Goal: Register for event/course

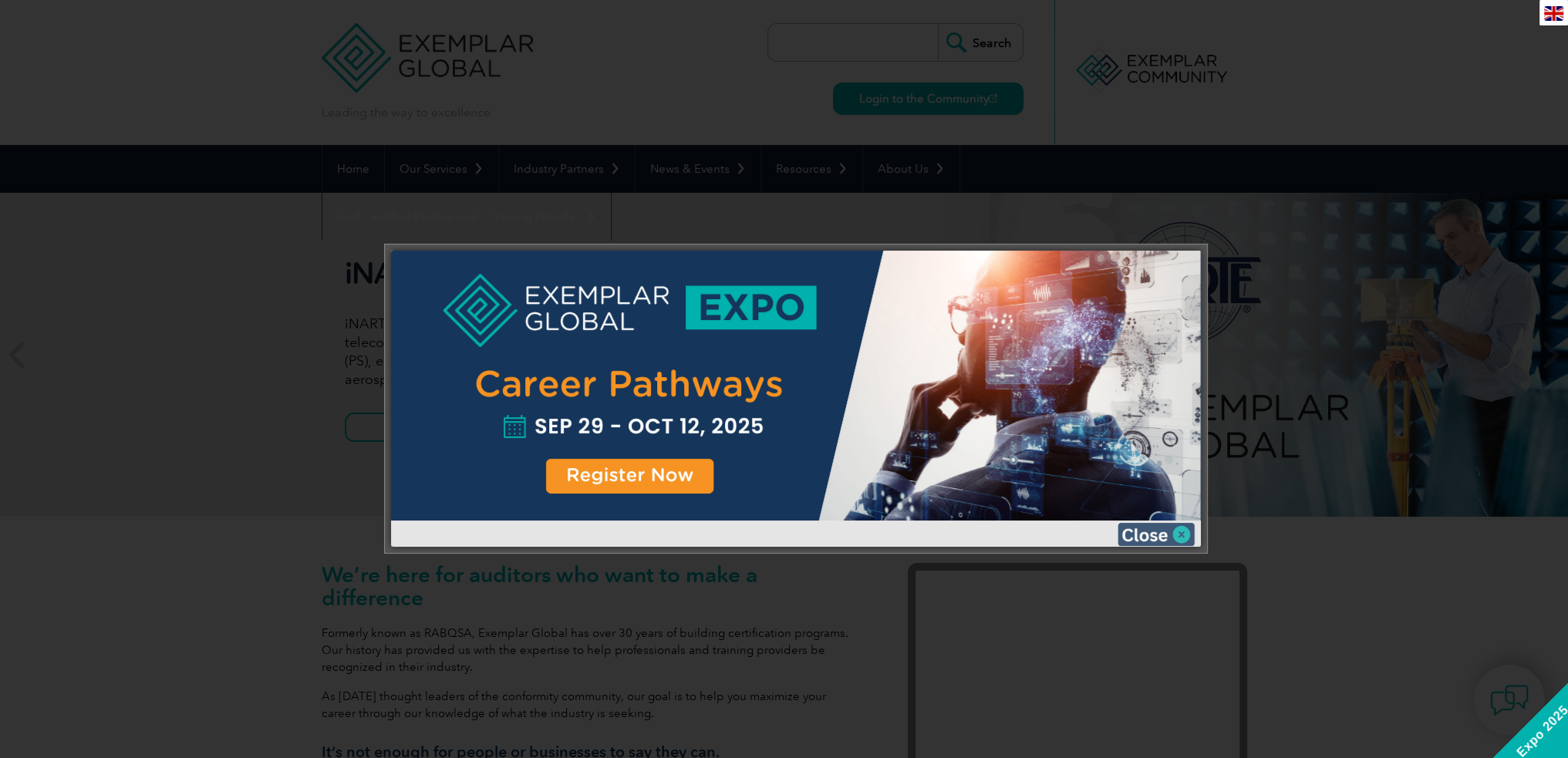
click at [1178, 531] on img at bounding box center [1156, 533] width 77 height 23
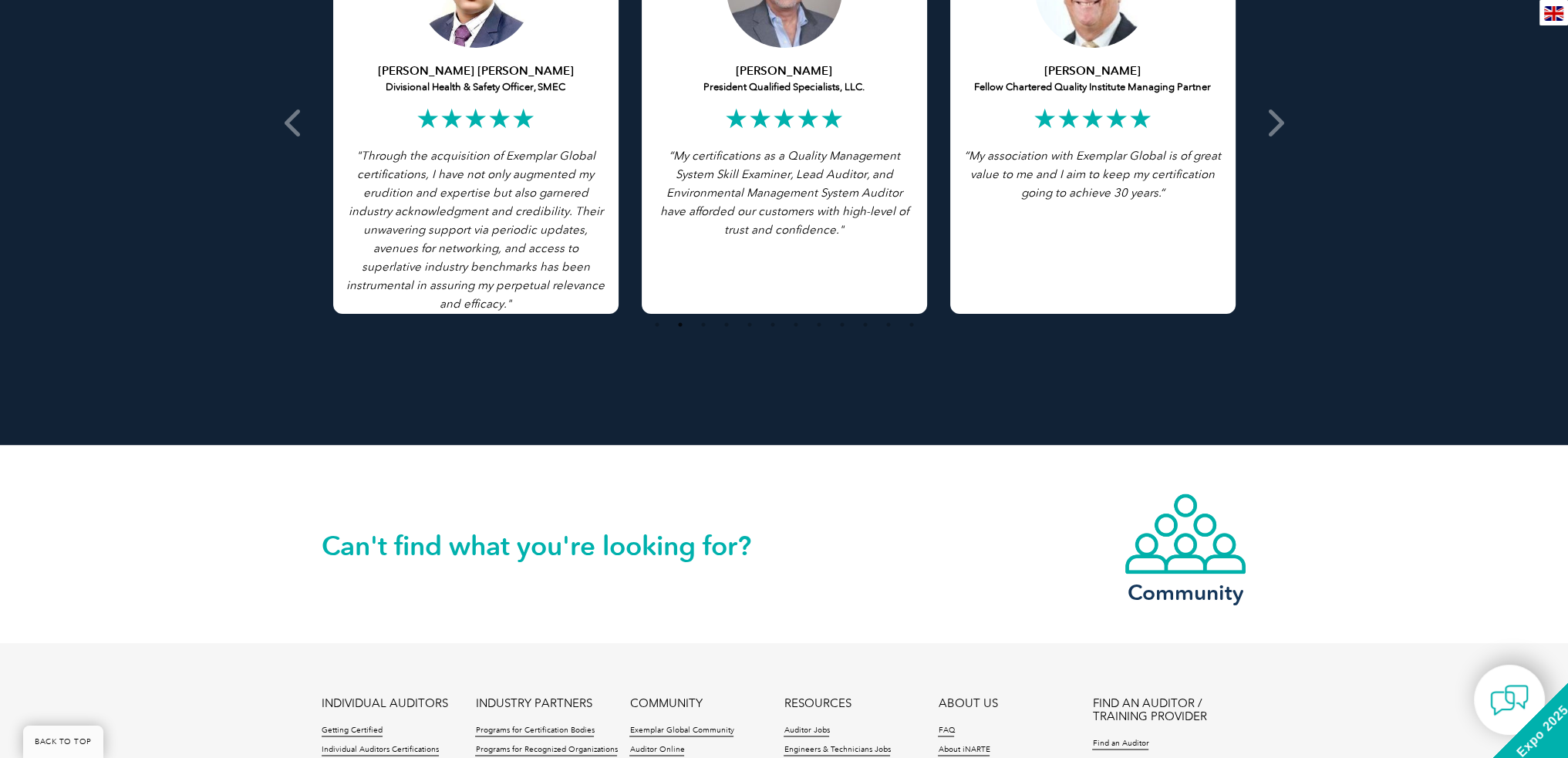
scroll to position [3465, 0]
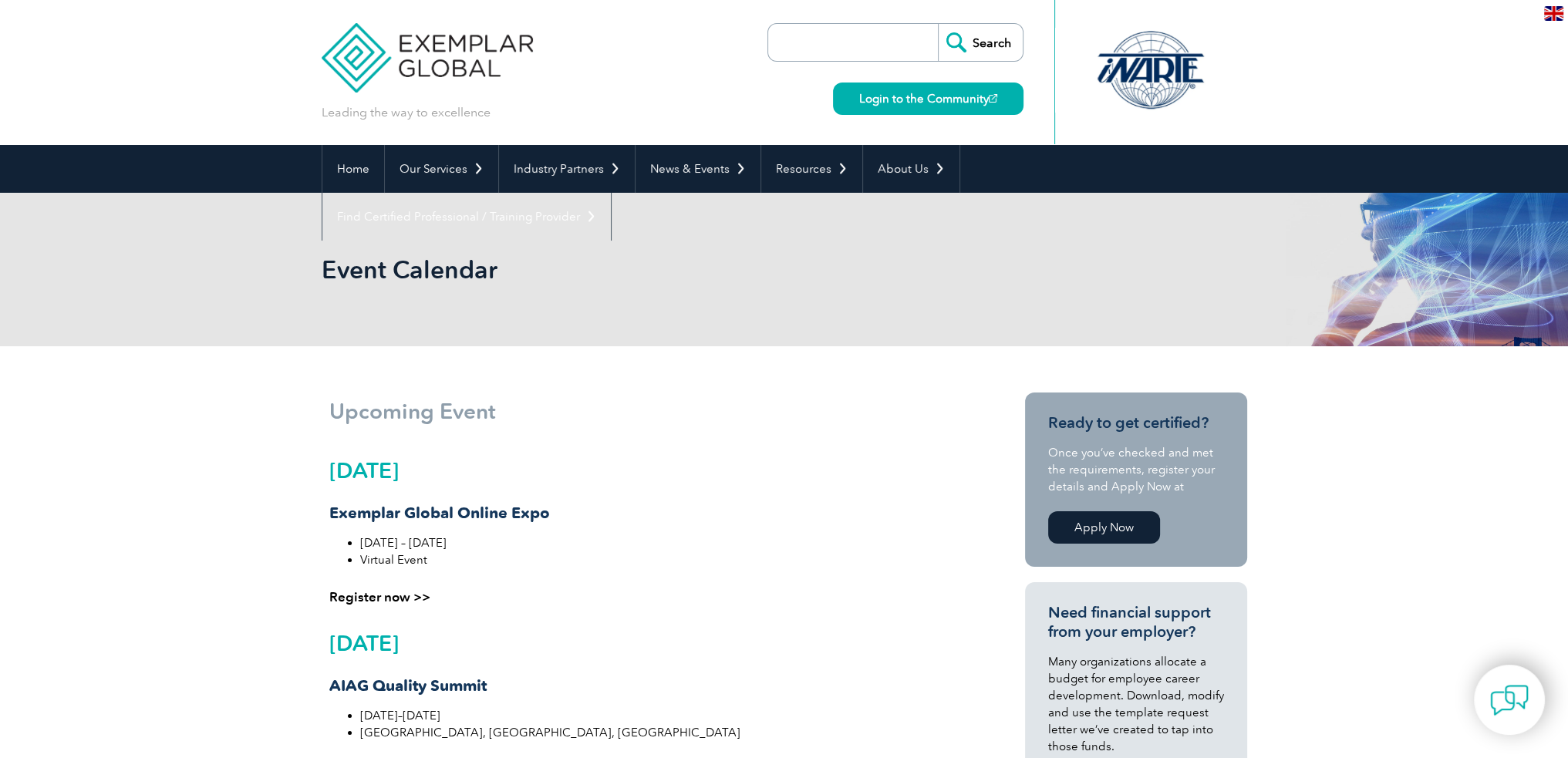
scroll to position [77, 0]
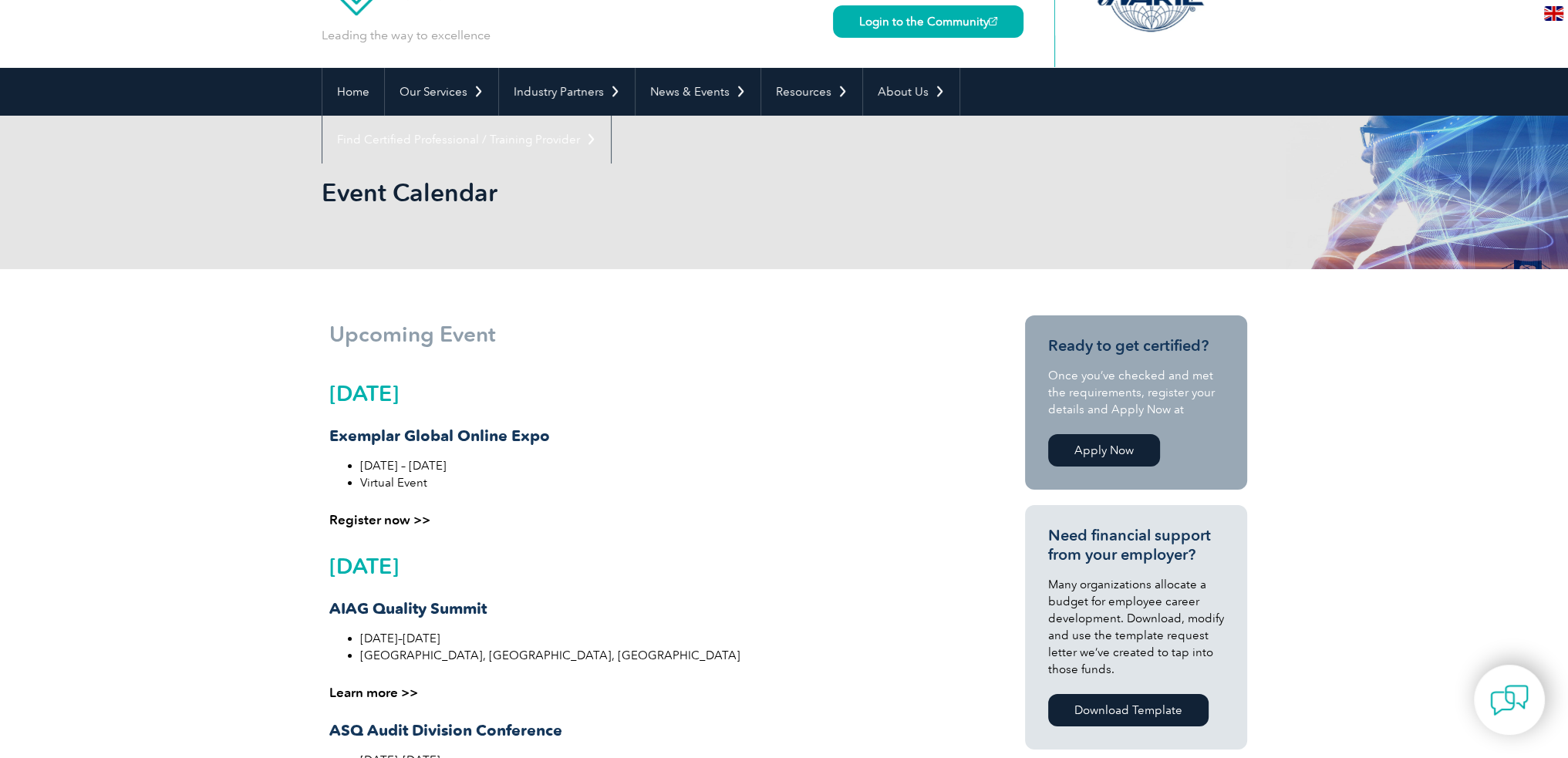
click at [411, 515] on link "Register now >>" at bounding box center [380, 520] width 101 height 16
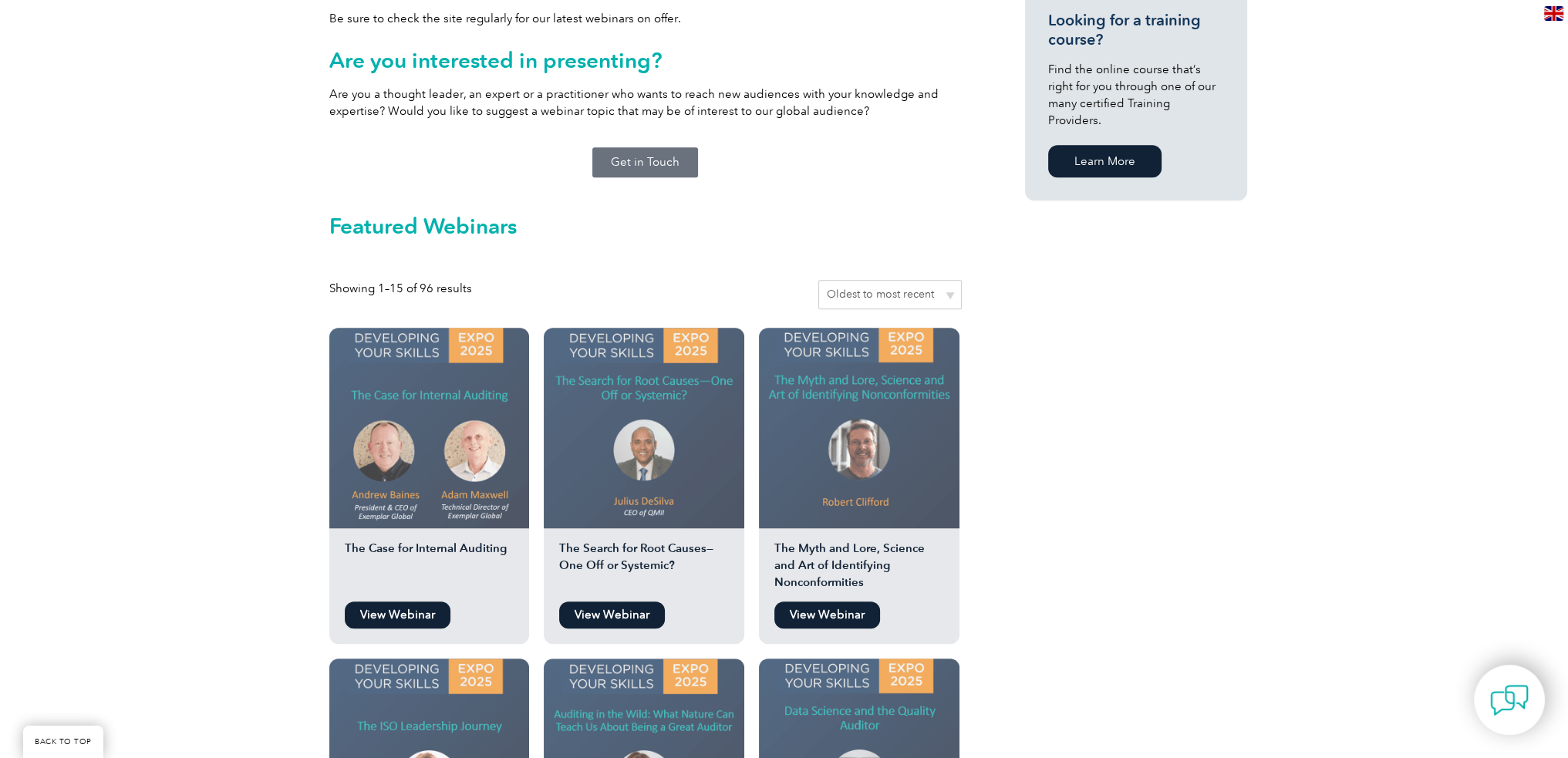
scroll to position [925, 0]
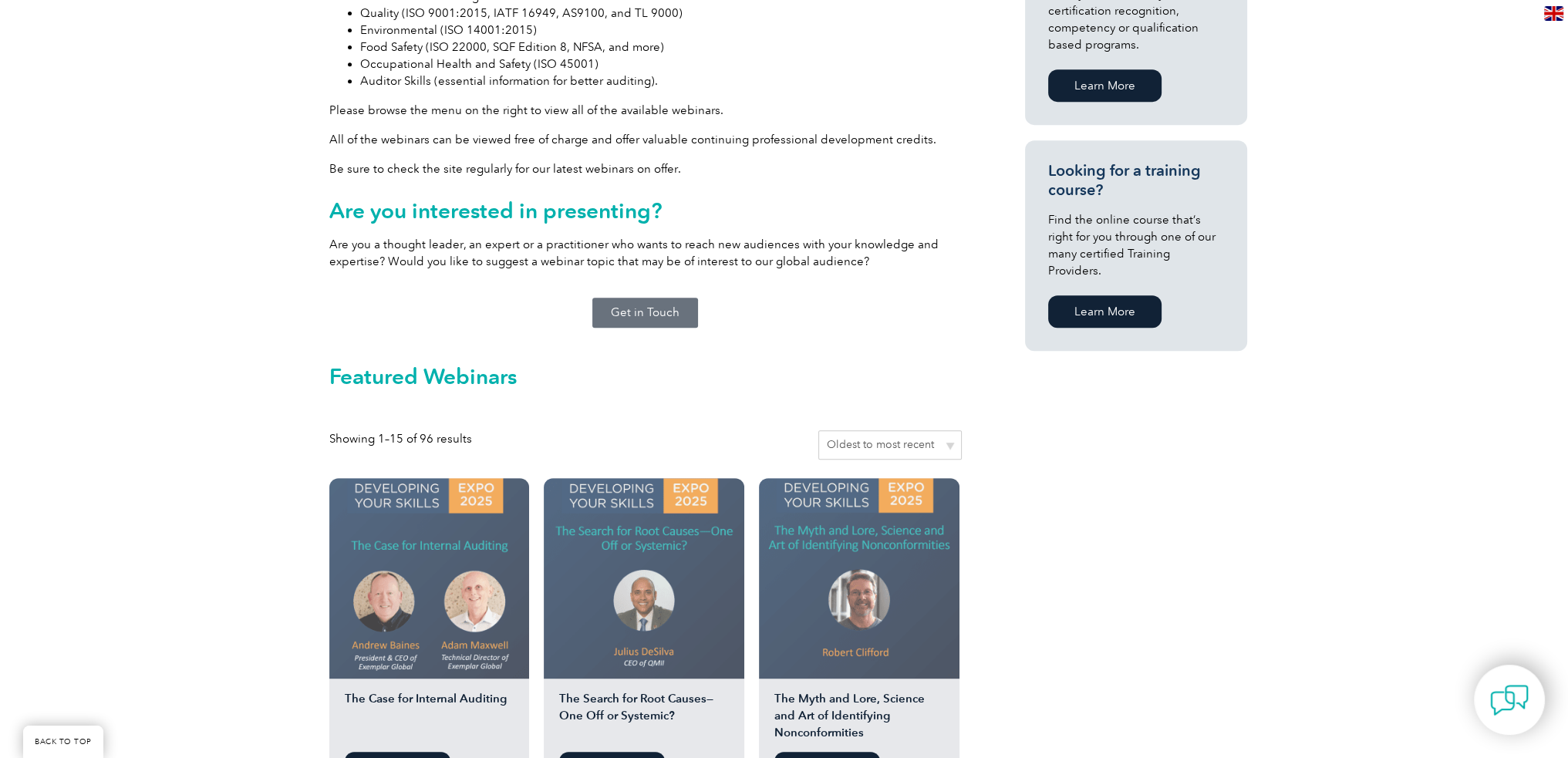
click at [947, 430] on select "Sort by popularity Sort by average rating Sort by latest Sort by price: low to …" at bounding box center [890, 445] width 144 height 30
select select "popularity"
click at [821, 430] on select "Sort by popularity Sort by average rating Sort by latest Sort by price: low to …" at bounding box center [890, 445] width 144 height 30
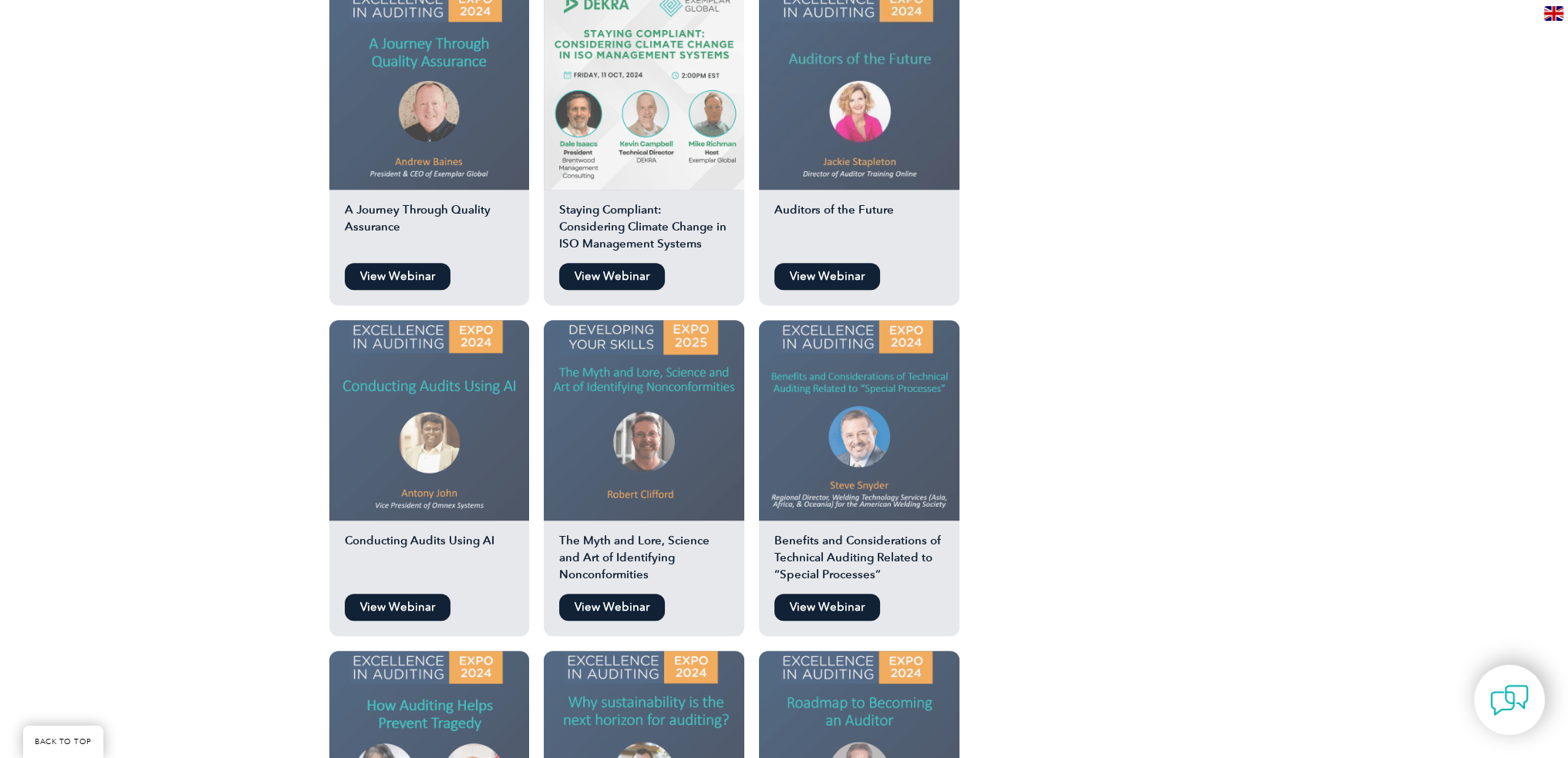
scroll to position [1543, 0]
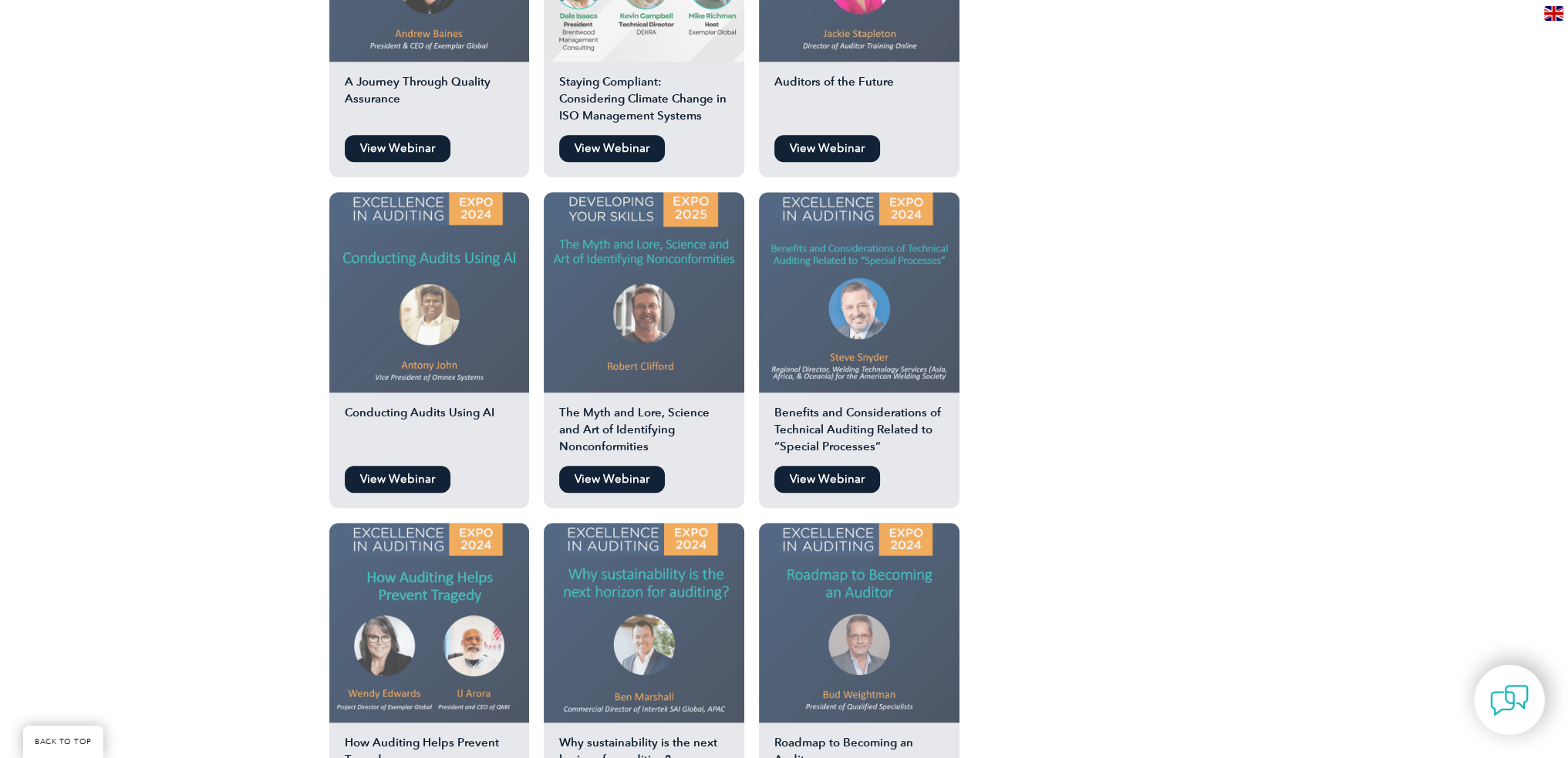
click at [619, 466] on link "View Webinar" at bounding box center [612, 479] width 106 height 27
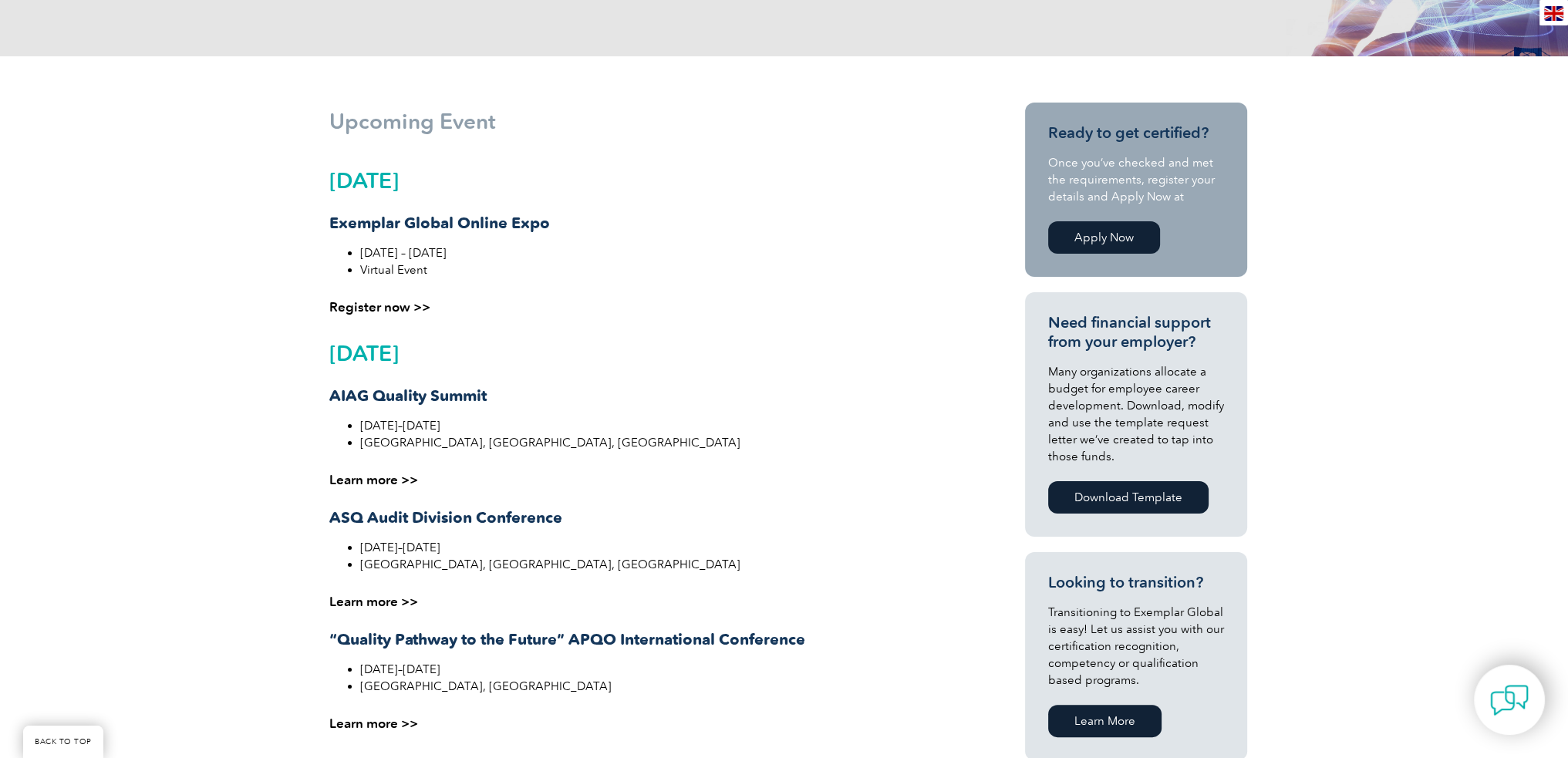
scroll to position [292, 0]
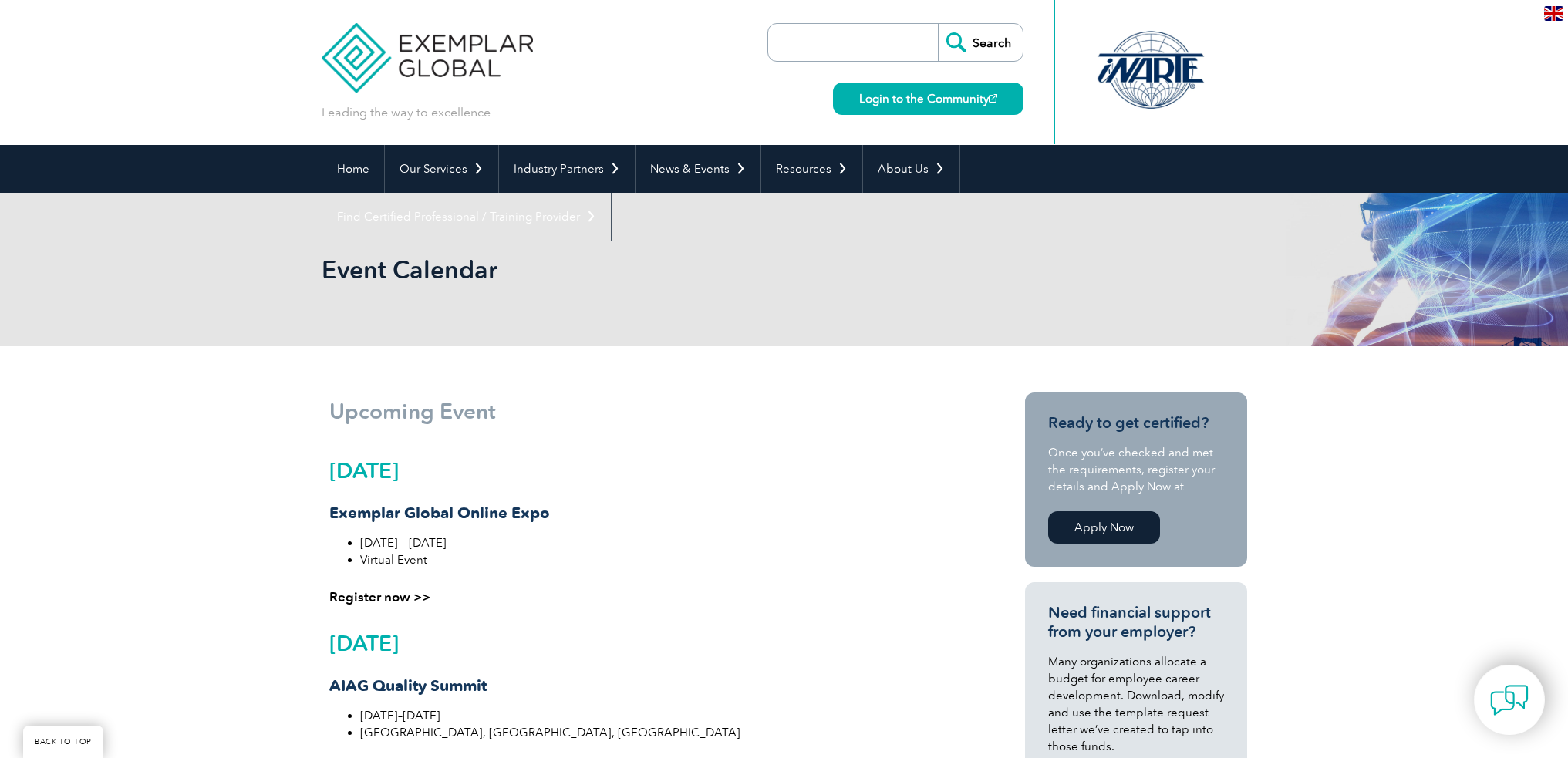
scroll to position [292, 0]
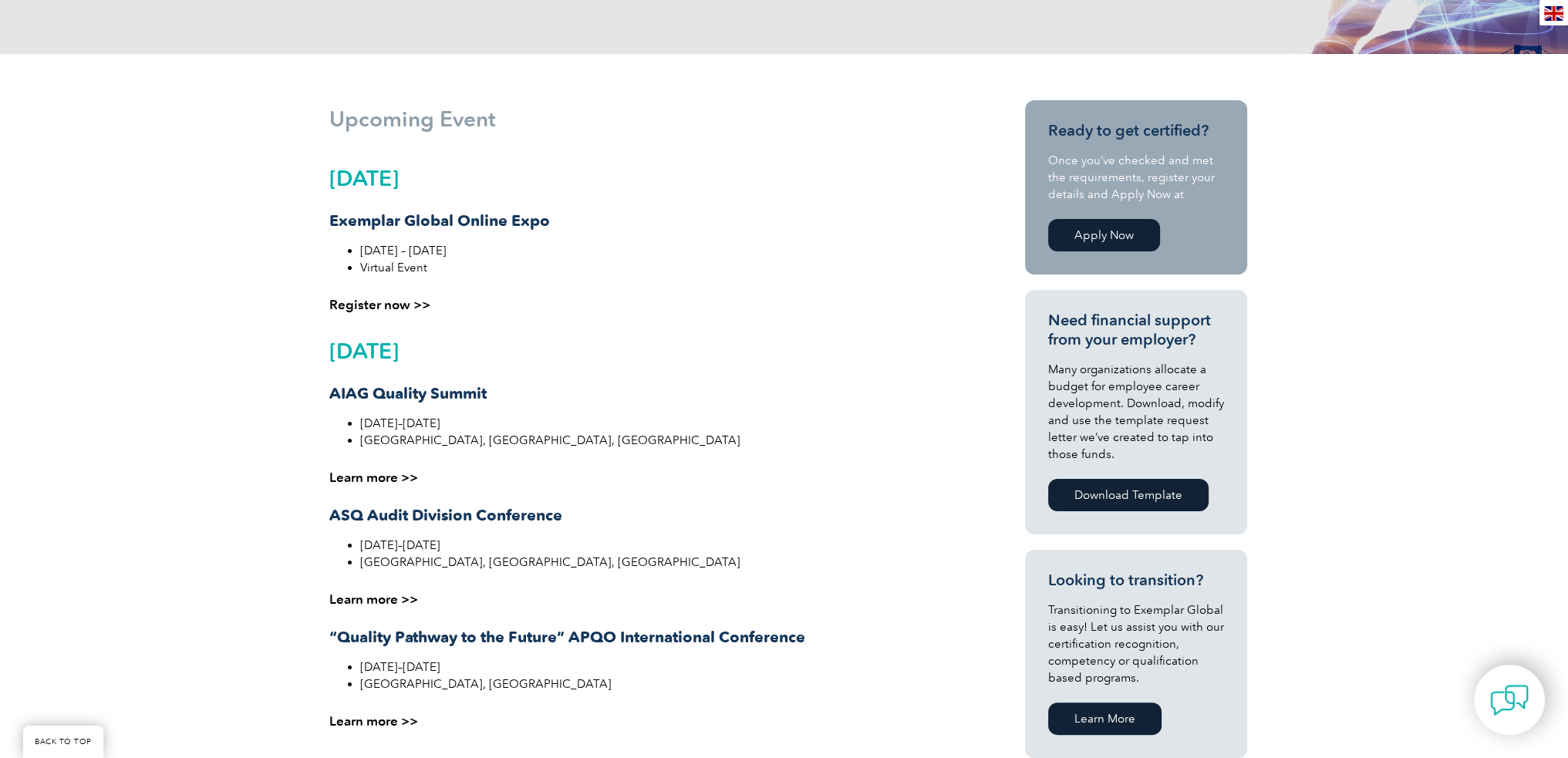
click at [404, 305] on link "Register now >>" at bounding box center [380, 305] width 101 height 16
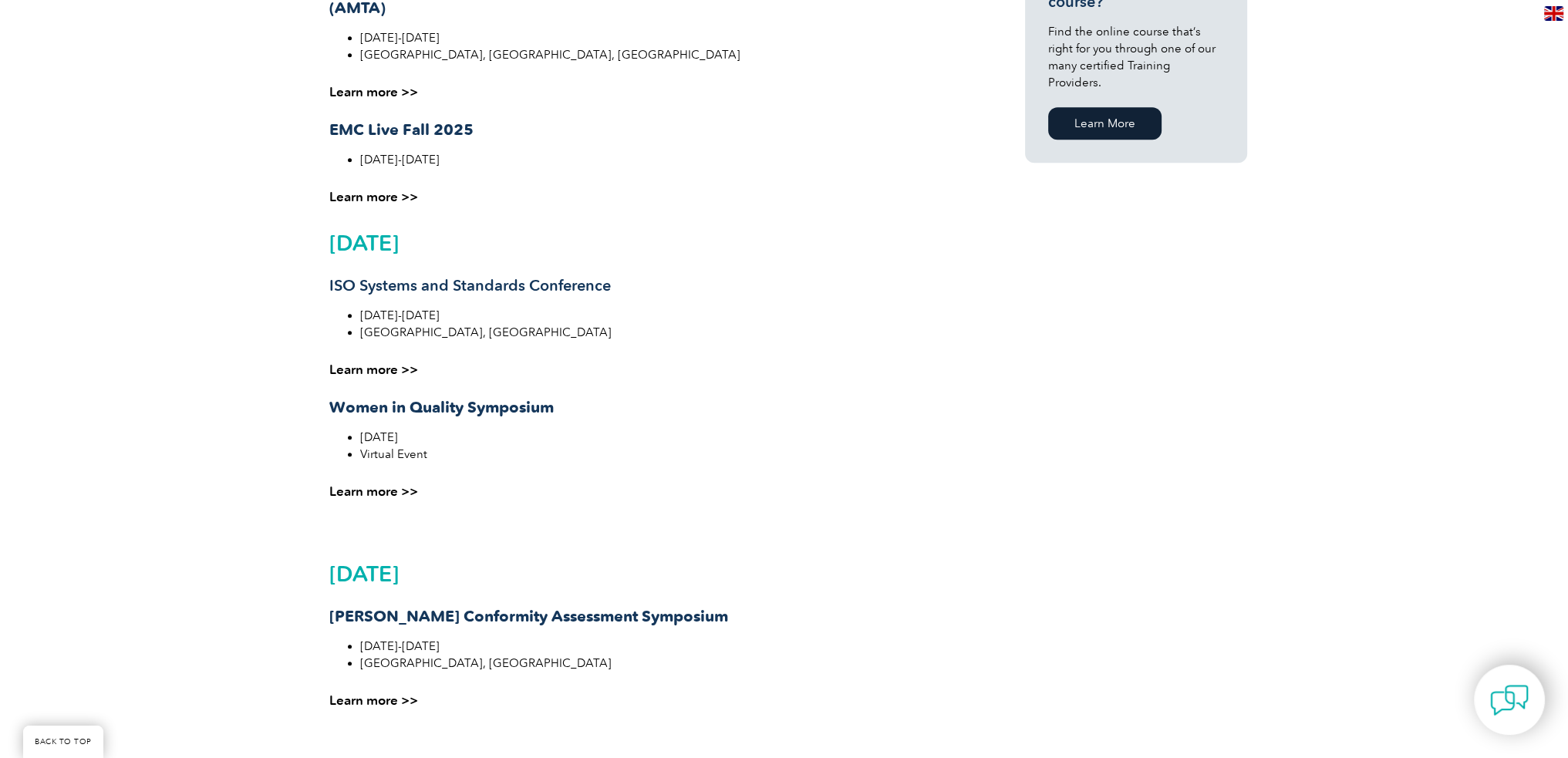
scroll to position [1141, 0]
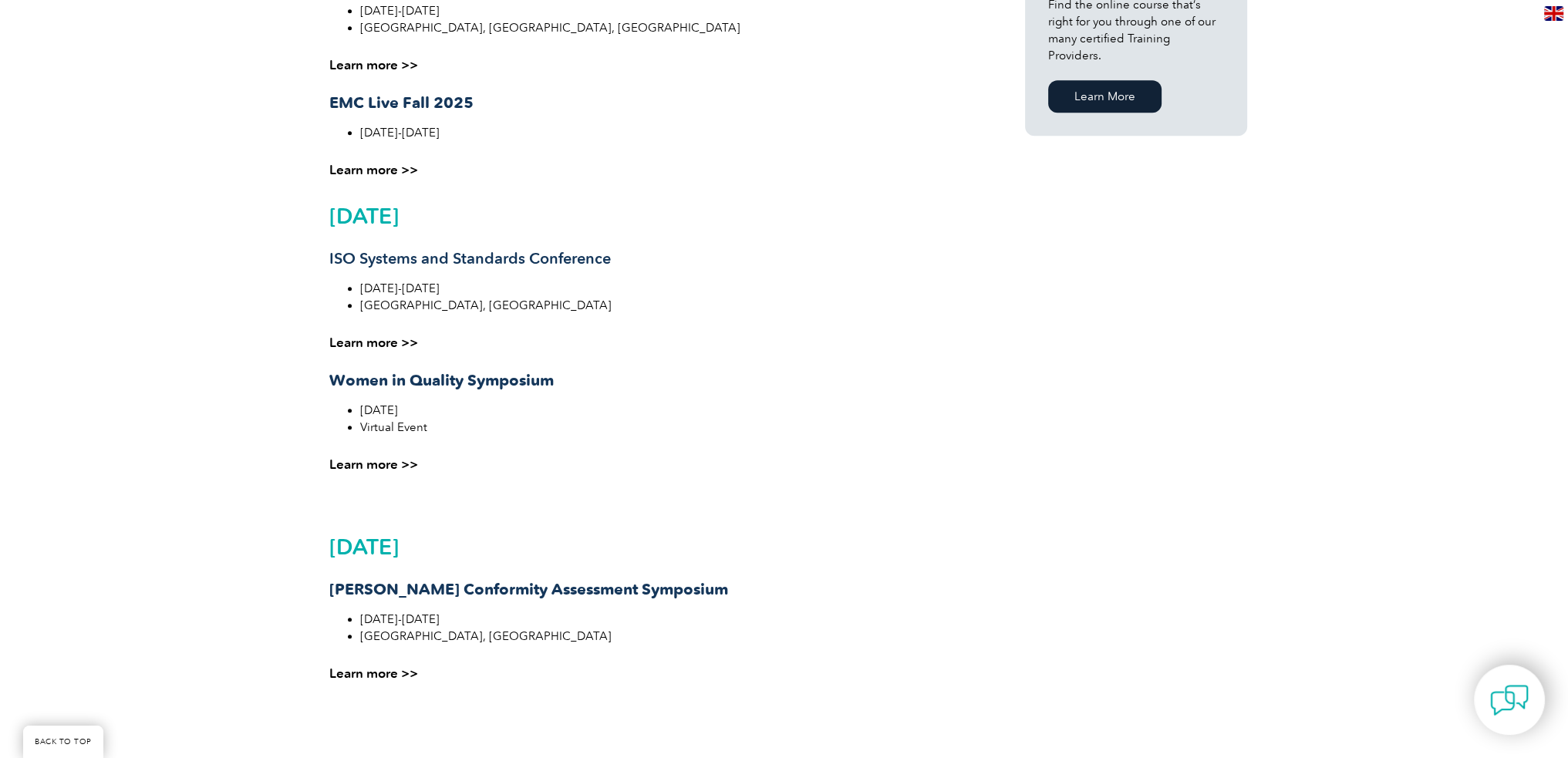
click at [377, 460] on link "Learn more >>" at bounding box center [374, 464] width 89 height 16
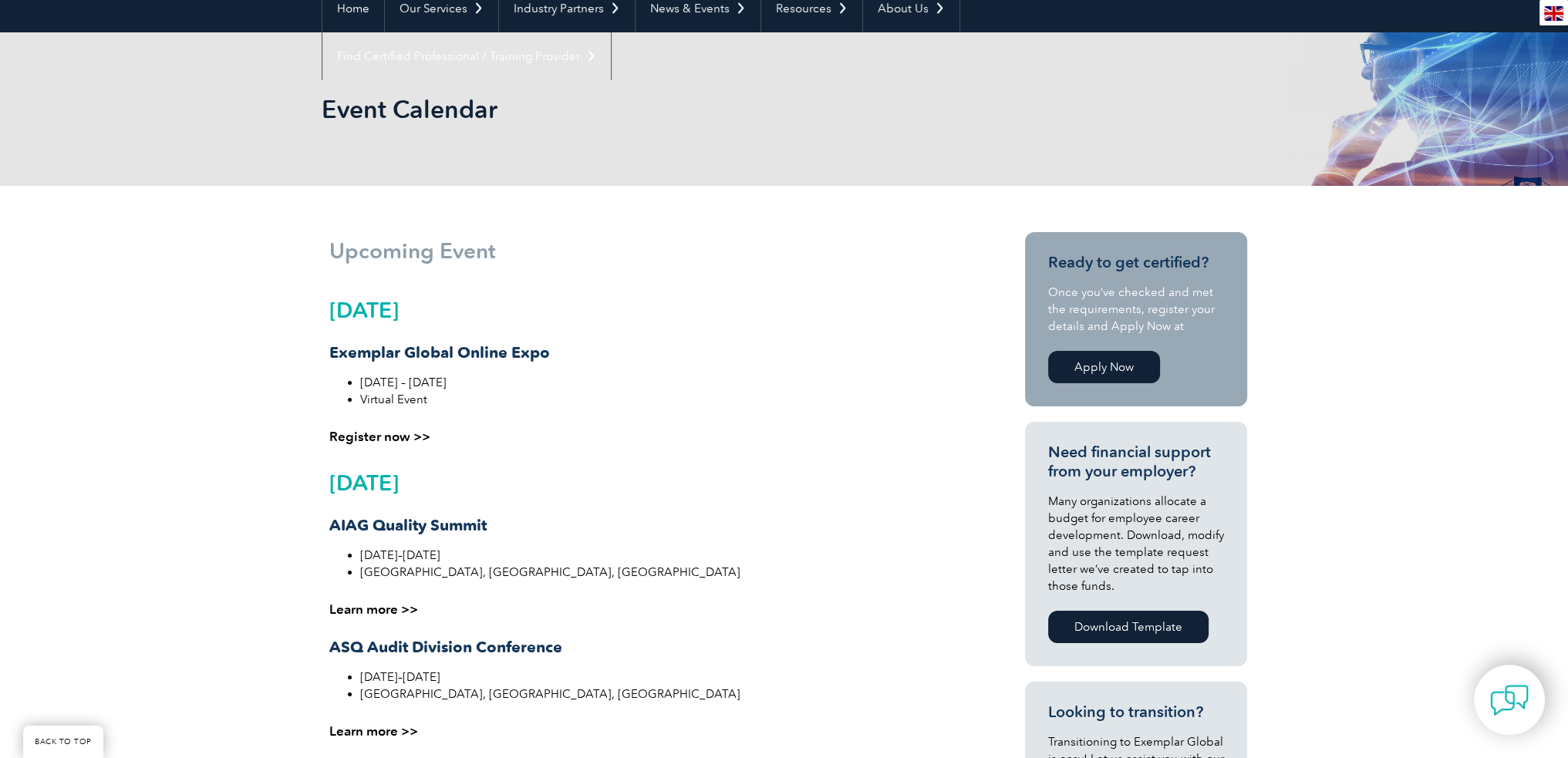
scroll to position [0, 0]
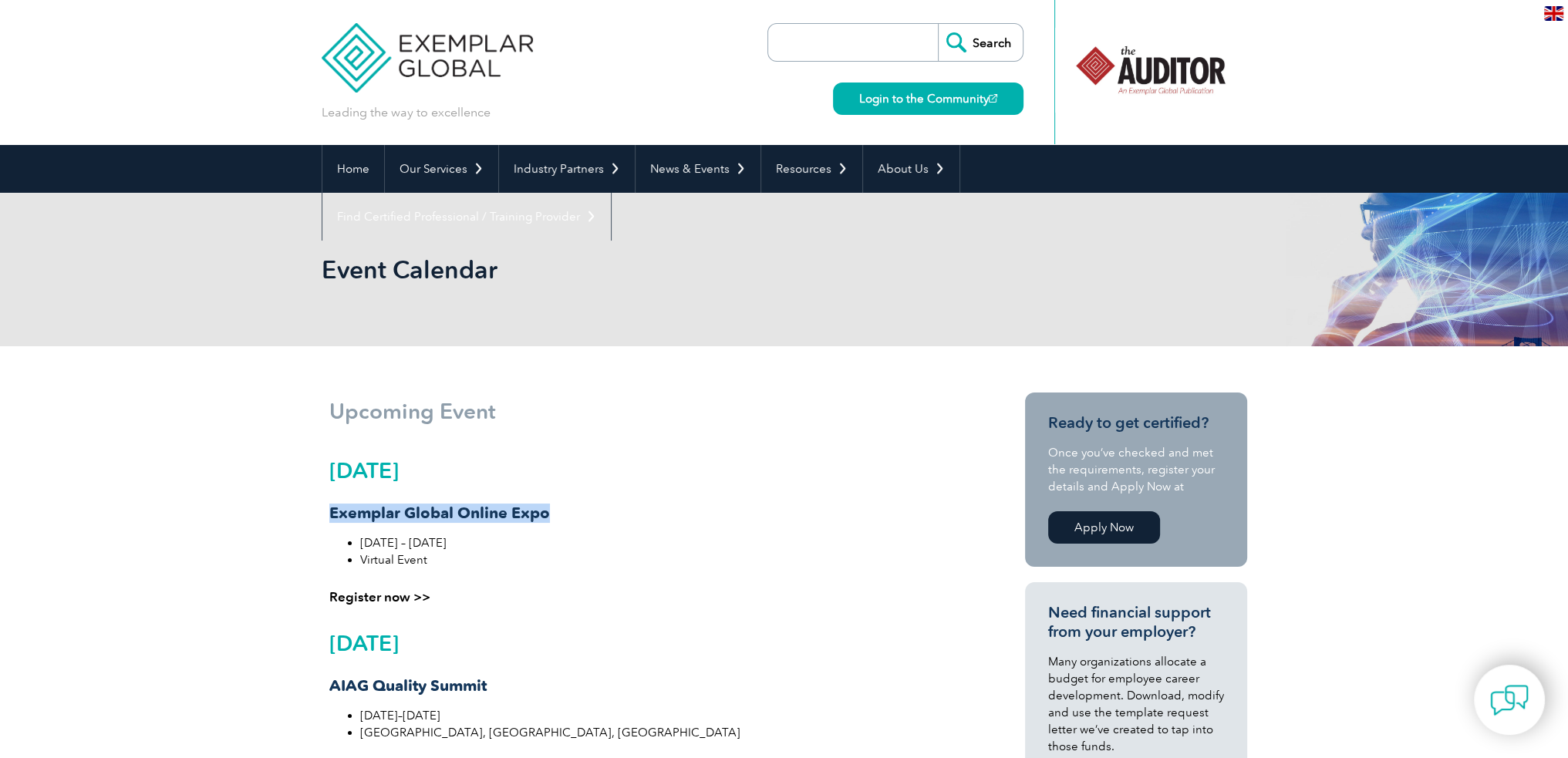
drag, startPoint x: 328, startPoint y: 509, endPoint x: 558, endPoint y: 520, distance: 230.3
copy strong "Exemplar Global Online Expo"
click at [850, 53] on input "search" at bounding box center [857, 42] width 162 height 37
paste input "Exemplar Global Online Expo"
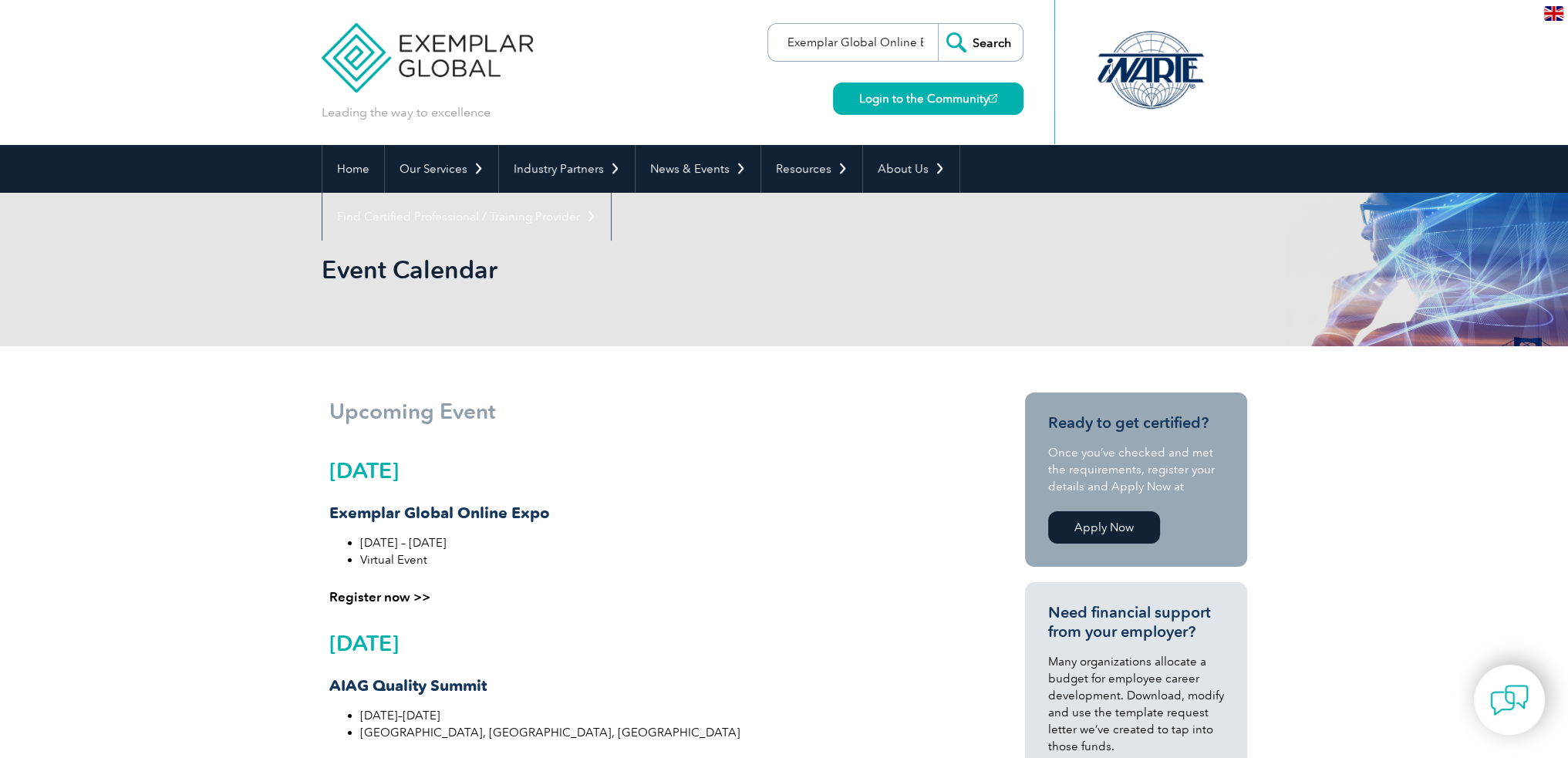
scroll to position [0, 20]
type input "Exemplar Global Online Expo"
click at [991, 43] on input "Search" at bounding box center [981, 42] width 85 height 37
